Goal: Transaction & Acquisition: Purchase product/service

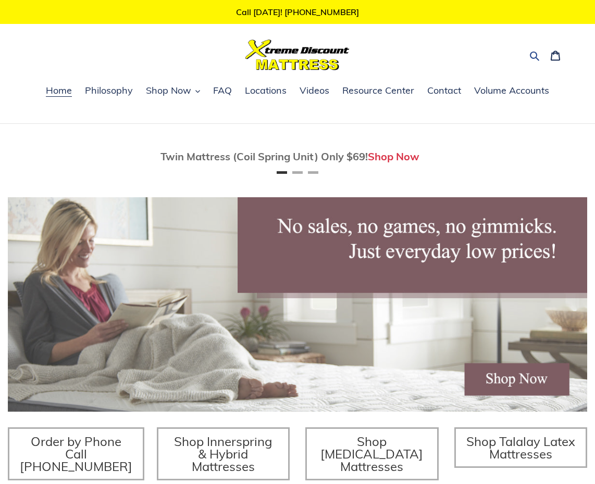
click at [531, 59] on icon "button" at bounding box center [534, 56] width 10 height 10
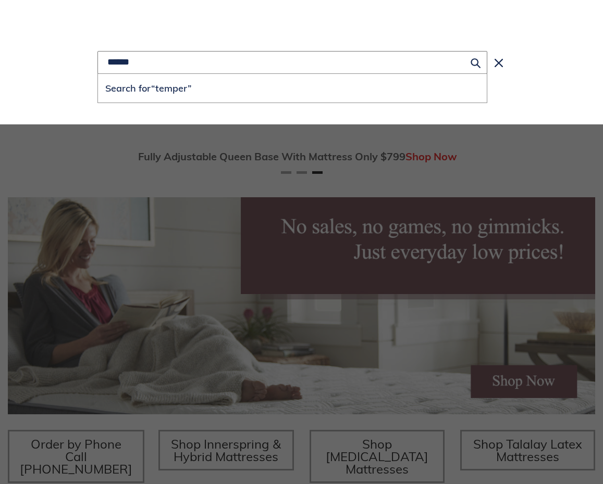
scroll to position [0, 1158]
type input "**********"
click at [98, 74] on button "Search for “temperpedic”" at bounding box center [292, 88] width 388 height 29
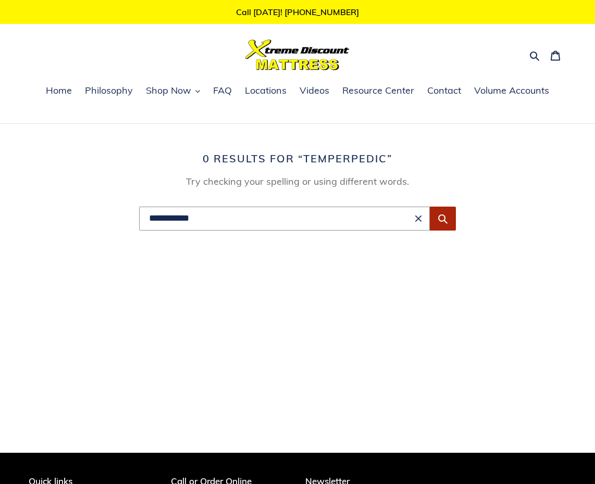
click at [447, 221] on icon "Submit" at bounding box center [442, 219] width 10 height 10
click at [174, 89] on span "Shop Now" at bounding box center [168, 90] width 45 height 12
click at [185, 92] on span "Shop Now" at bounding box center [168, 90] width 45 height 12
click at [171, 96] on span "Shop Now" at bounding box center [168, 90] width 45 height 12
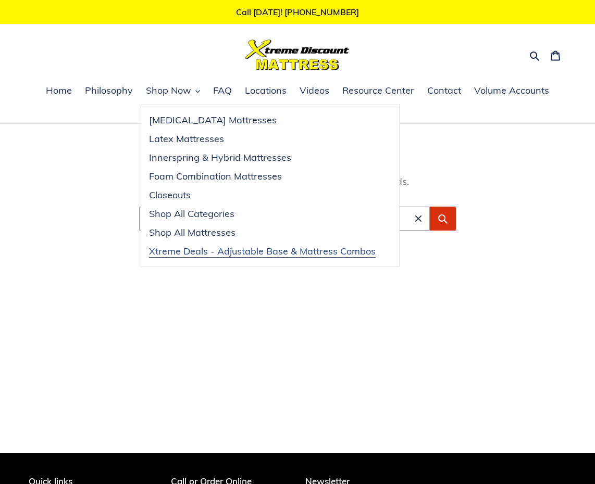
click at [202, 254] on span "Xtreme Deals - Adjustable Base & Mattress Combos" at bounding box center [262, 251] width 227 height 12
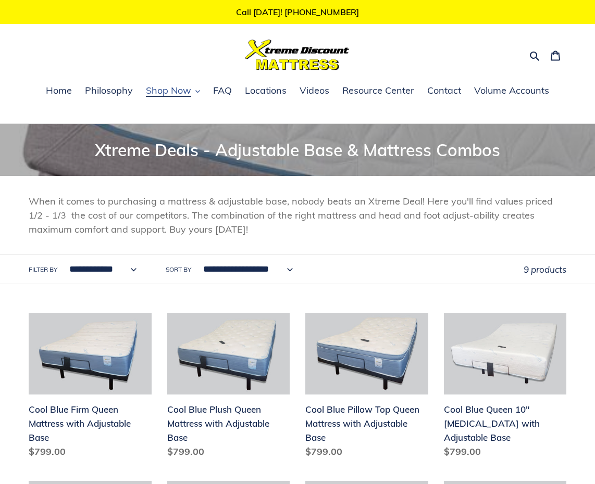
click at [185, 95] on span "Shop Now" at bounding box center [168, 90] width 45 height 12
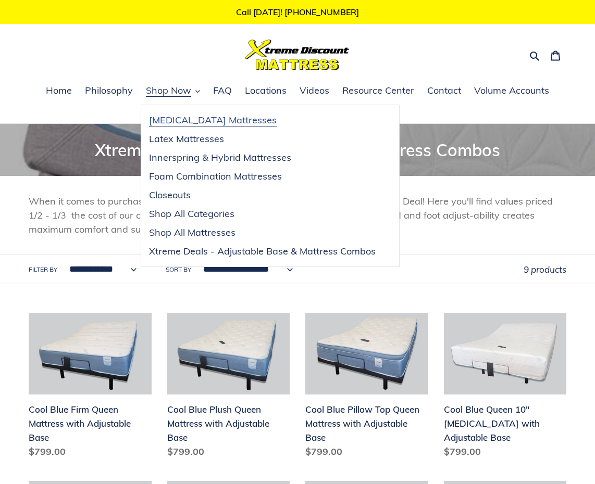
click at [191, 118] on span "[MEDICAL_DATA] Mattresses" at bounding box center [213, 120] width 128 height 12
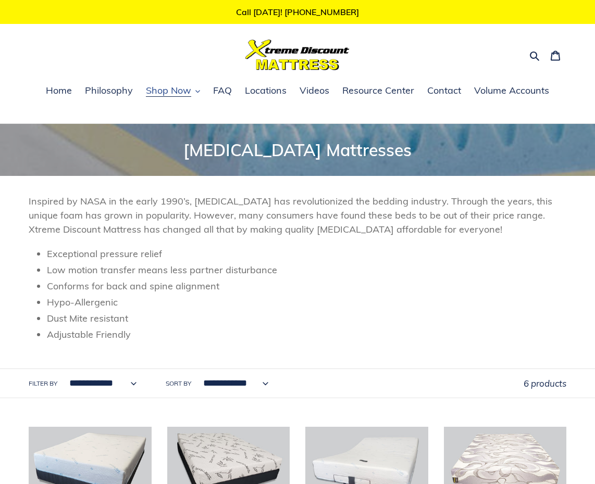
click at [179, 91] on span "Shop Now" at bounding box center [168, 90] width 45 height 12
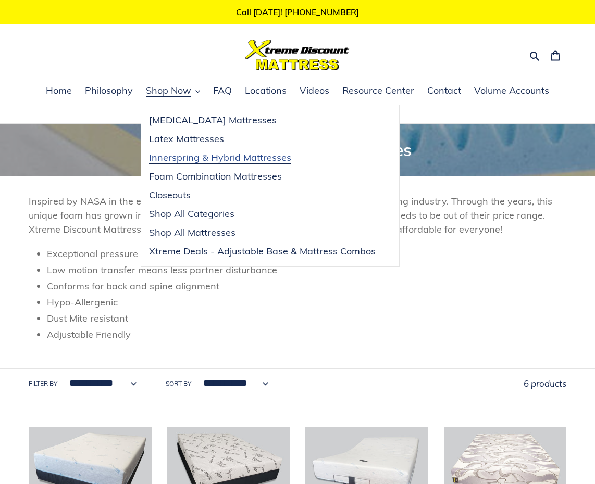
click at [198, 161] on span "Innerspring & Hybrid Mattresses" at bounding box center [220, 158] width 142 height 12
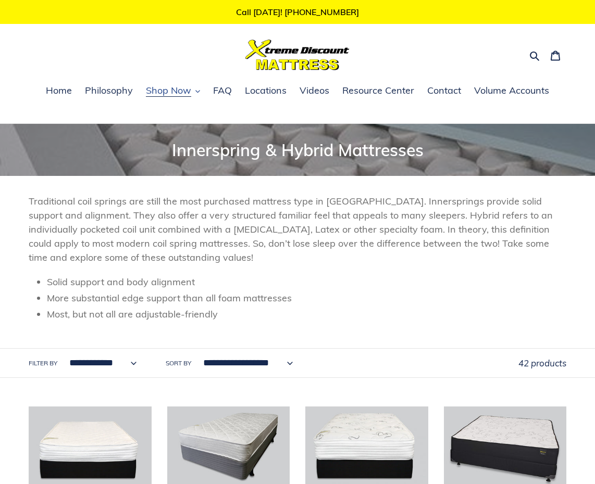
click at [167, 96] on span "Shop Now" at bounding box center [168, 90] width 45 height 12
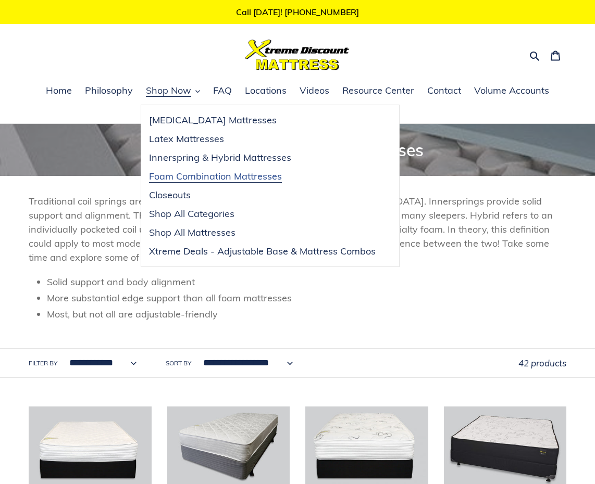
click at [200, 180] on span "Foam Combination Mattresses" at bounding box center [215, 176] width 133 height 12
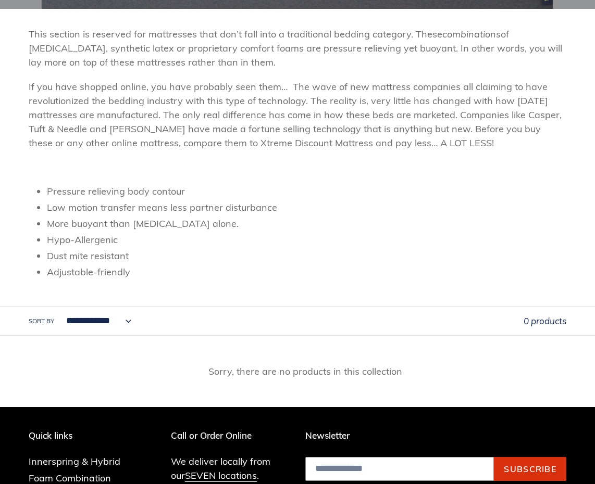
scroll to position [260, 0]
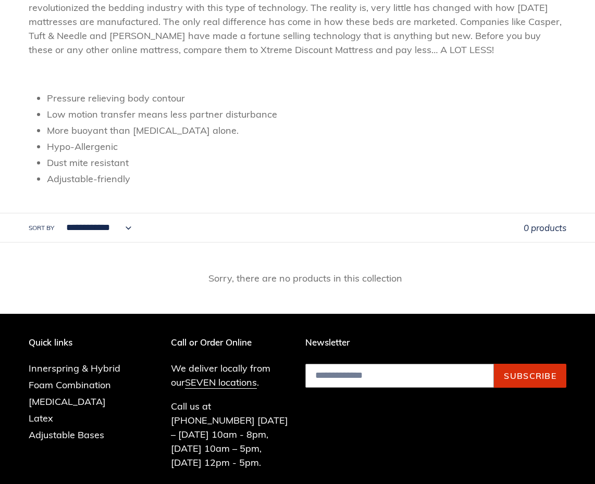
select select "**********"
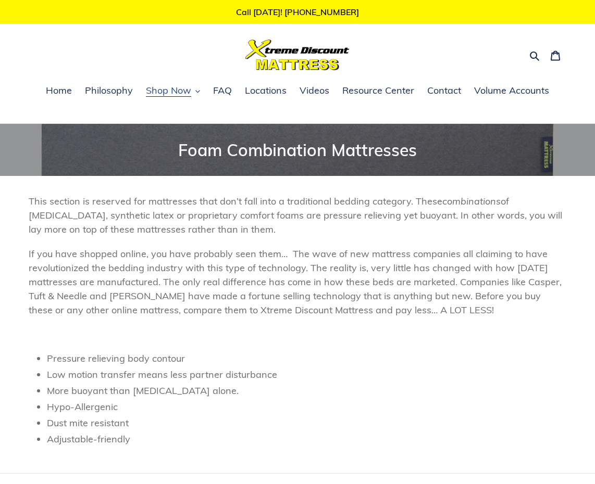
click at [186, 94] on span "Shop Now" at bounding box center [168, 90] width 45 height 12
